Goal: Task Accomplishment & Management: Manage account settings

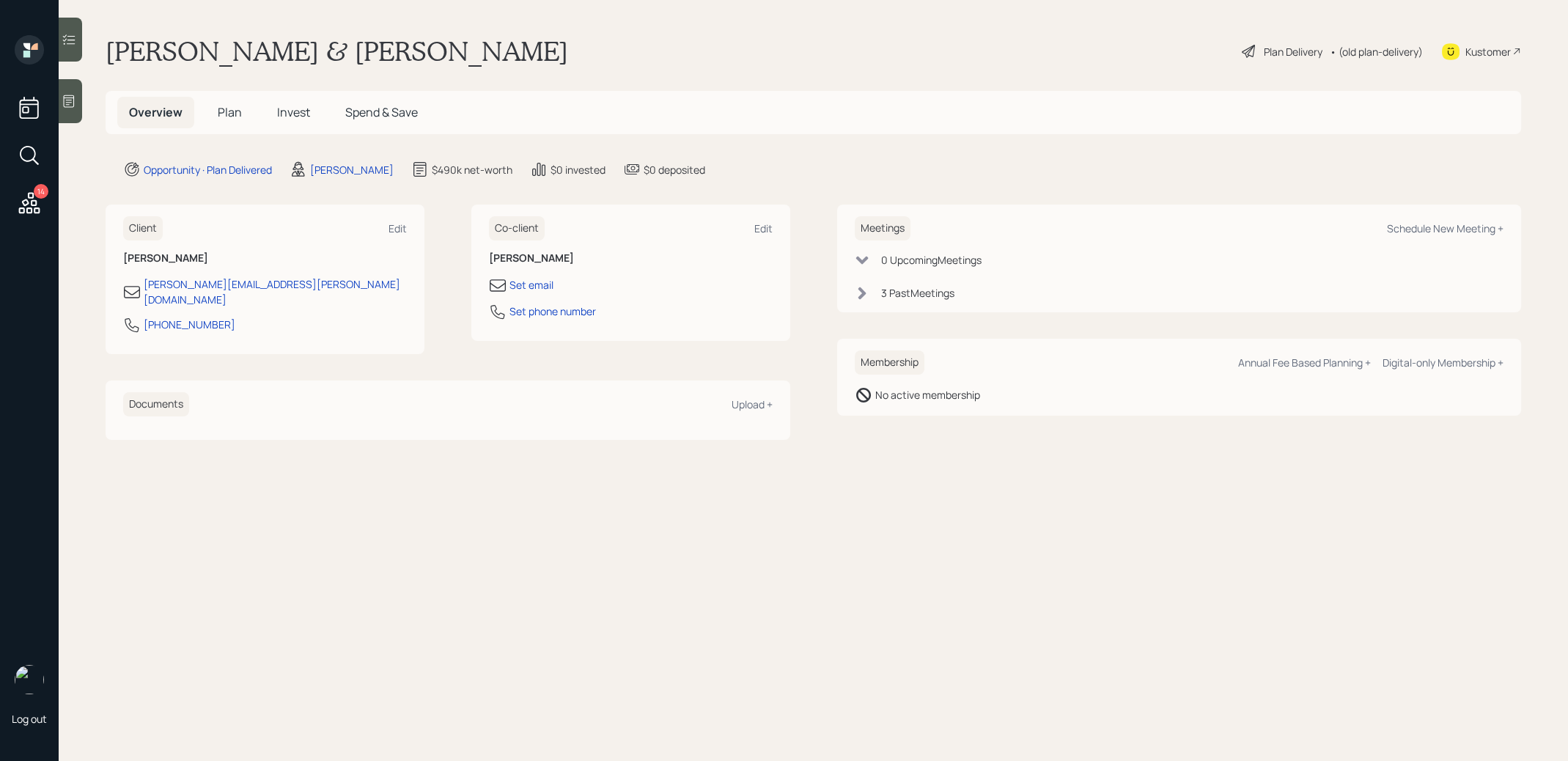
click at [35, 199] on icon at bounding box center [29, 203] width 27 height 27
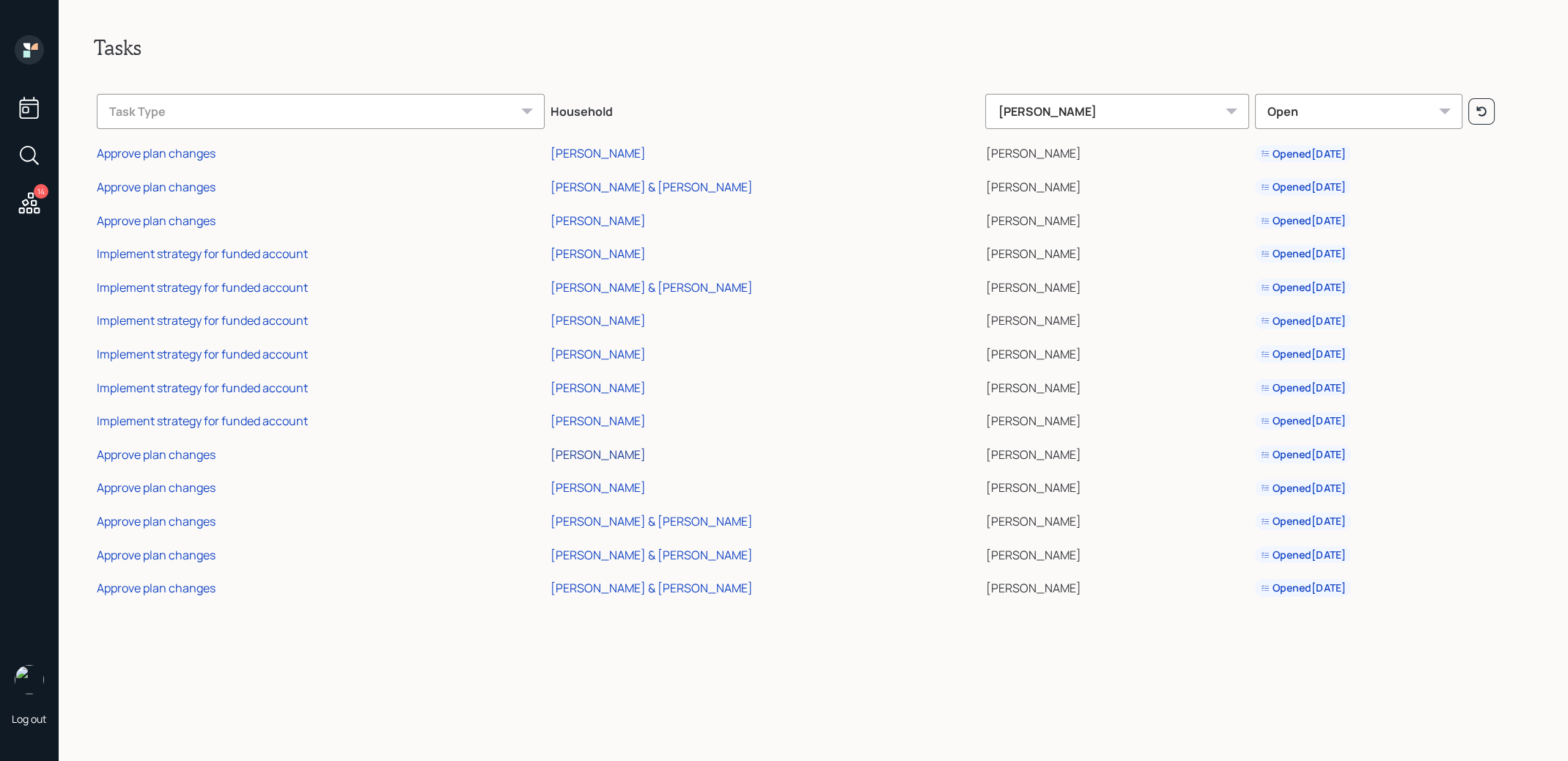
click at [590, 450] on div "[PERSON_NAME]" at bounding box center [597, 455] width 95 height 16
